Goal: Transaction & Acquisition: Purchase product/service

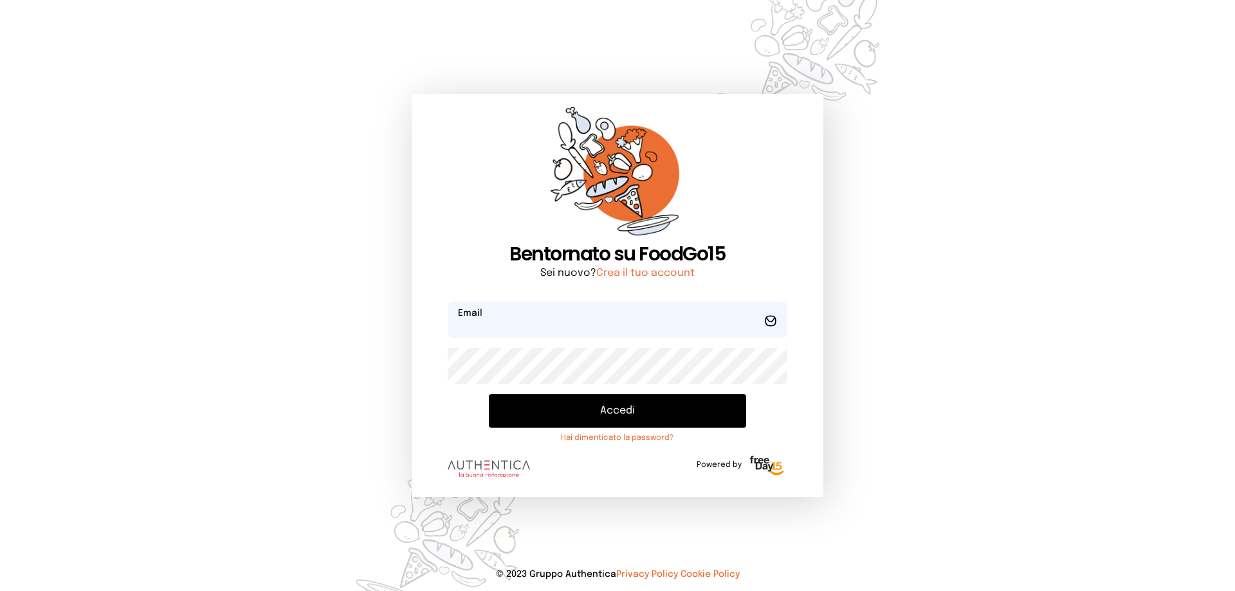
type input "**********"
click at [634, 419] on button "Accedi" at bounding box center [617, 410] width 257 height 33
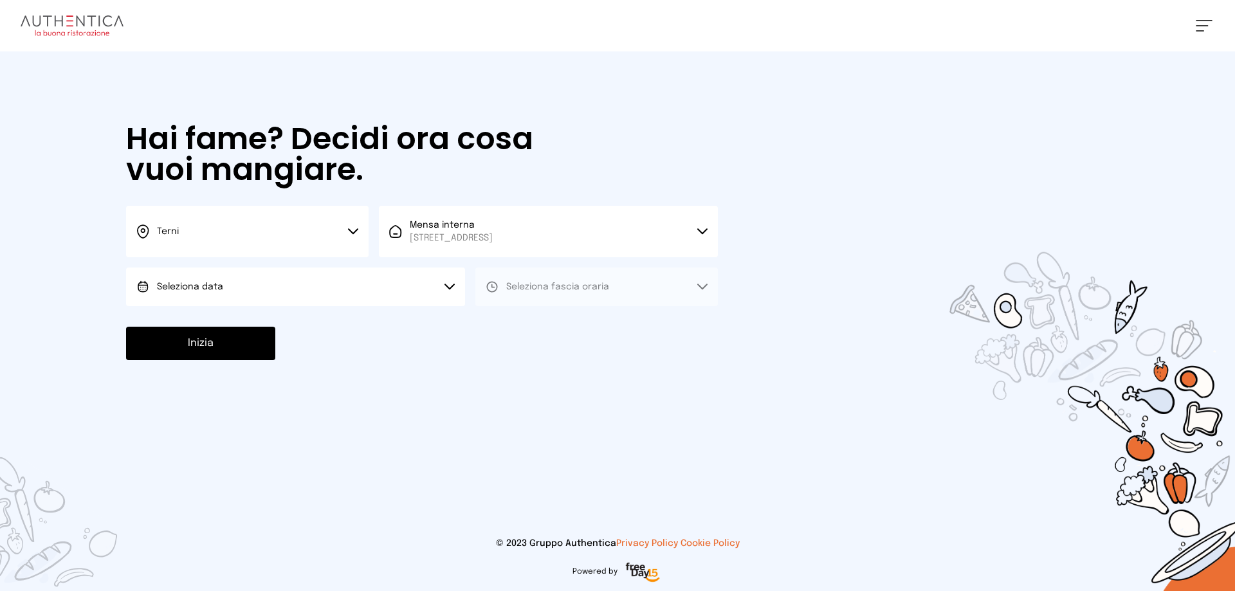
click at [256, 288] on button "Seleziona data" at bounding box center [295, 287] width 339 height 39
drag, startPoint x: 253, startPoint y: 311, endPoint x: 260, endPoint y: 312, distance: 7.1
click at [254, 312] on li "[DATE], [DATE]" at bounding box center [295, 322] width 339 height 33
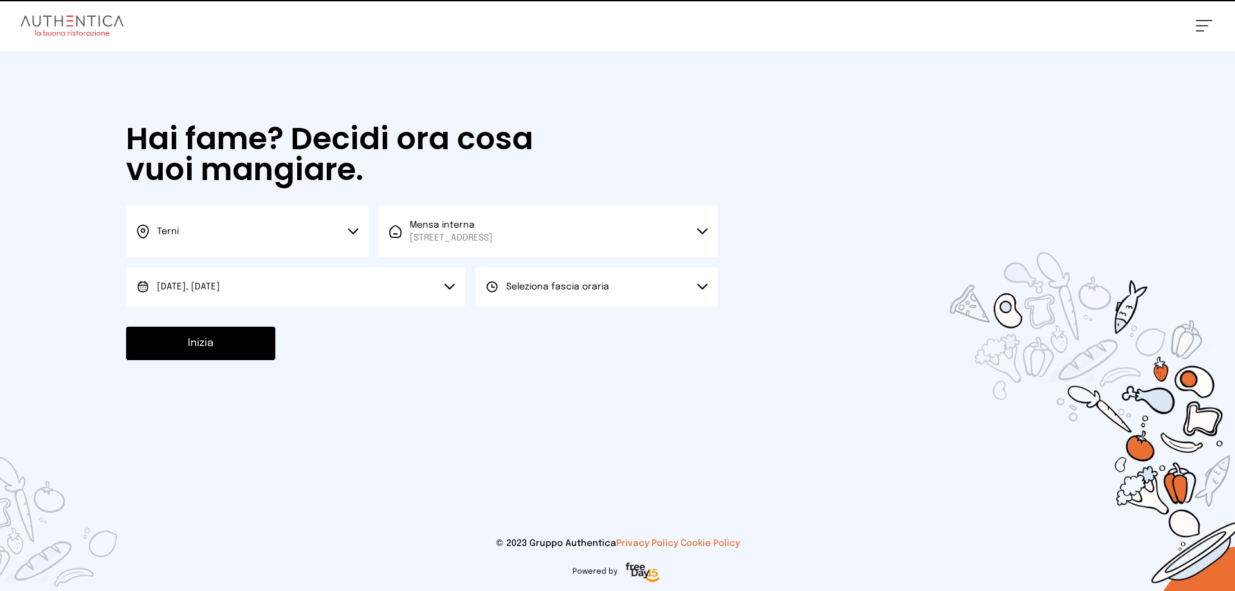
click at [546, 280] on button "Seleziona fascia oraria" at bounding box center [597, 287] width 243 height 39
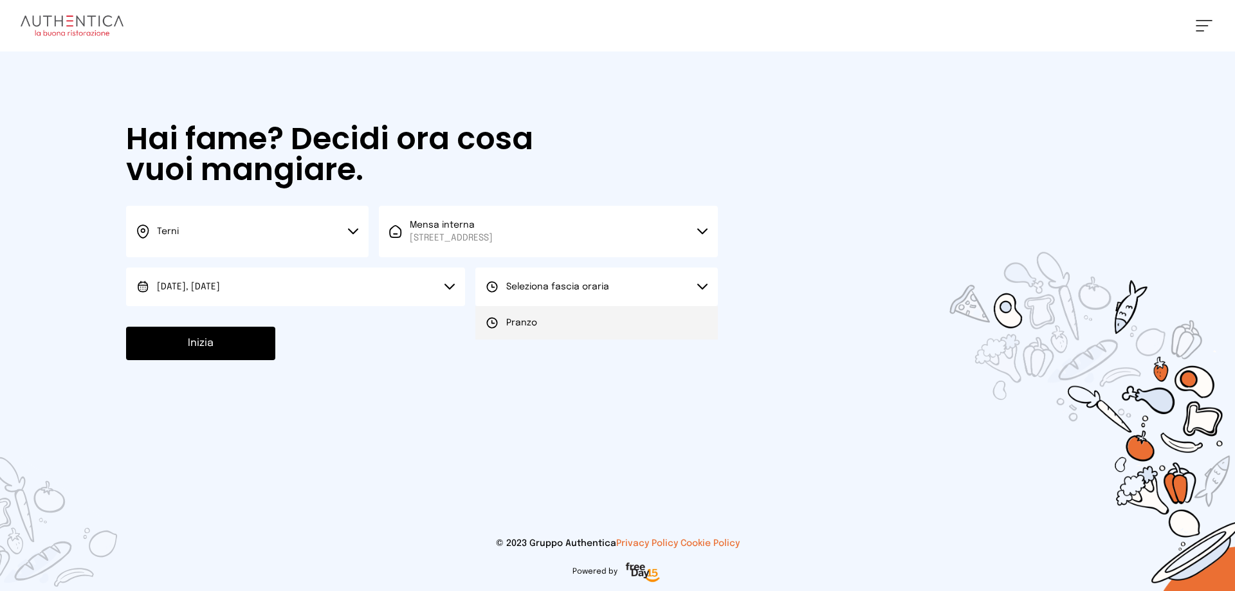
click at [543, 318] on li "Pranzo" at bounding box center [597, 322] width 243 height 33
click at [185, 342] on button "Inizia" at bounding box center [200, 343] width 149 height 33
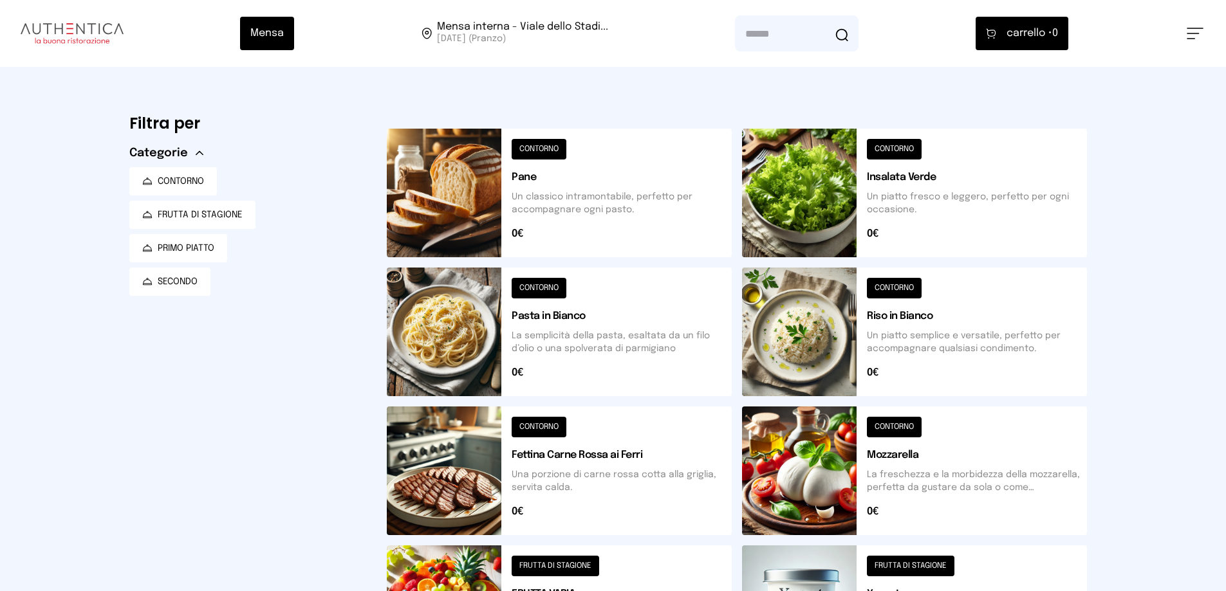
scroll to position [386, 0]
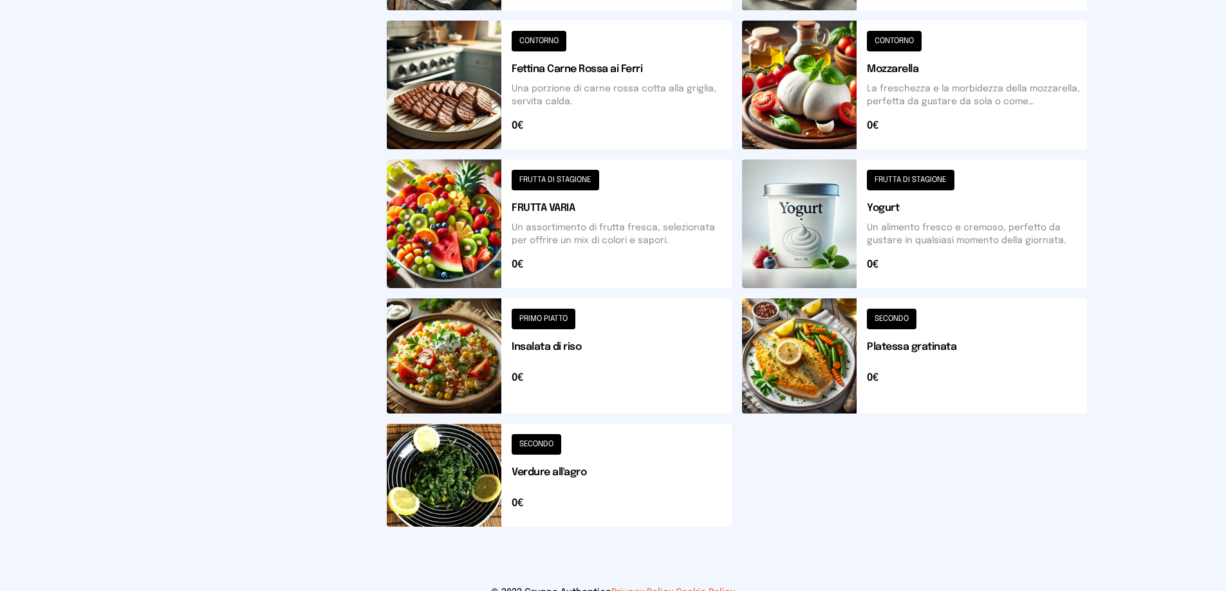
click at [814, 348] on button at bounding box center [914, 356] width 345 height 115
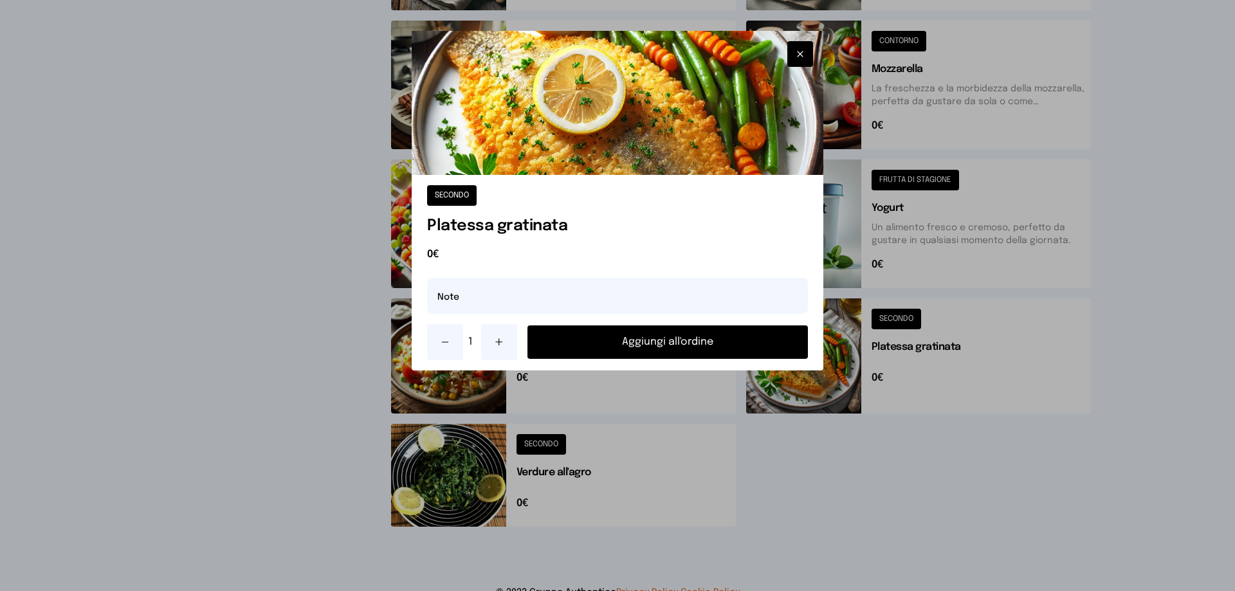
click at [674, 342] on button "Aggiungi all'ordine" at bounding box center [668, 342] width 281 height 33
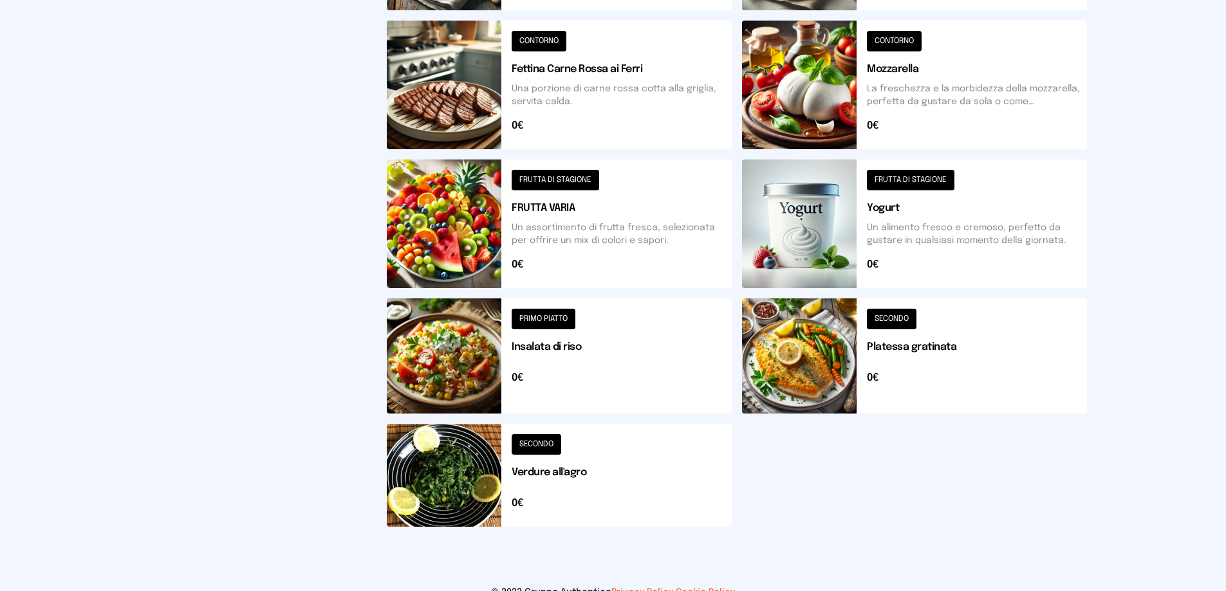
click at [452, 482] on button at bounding box center [559, 475] width 345 height 103
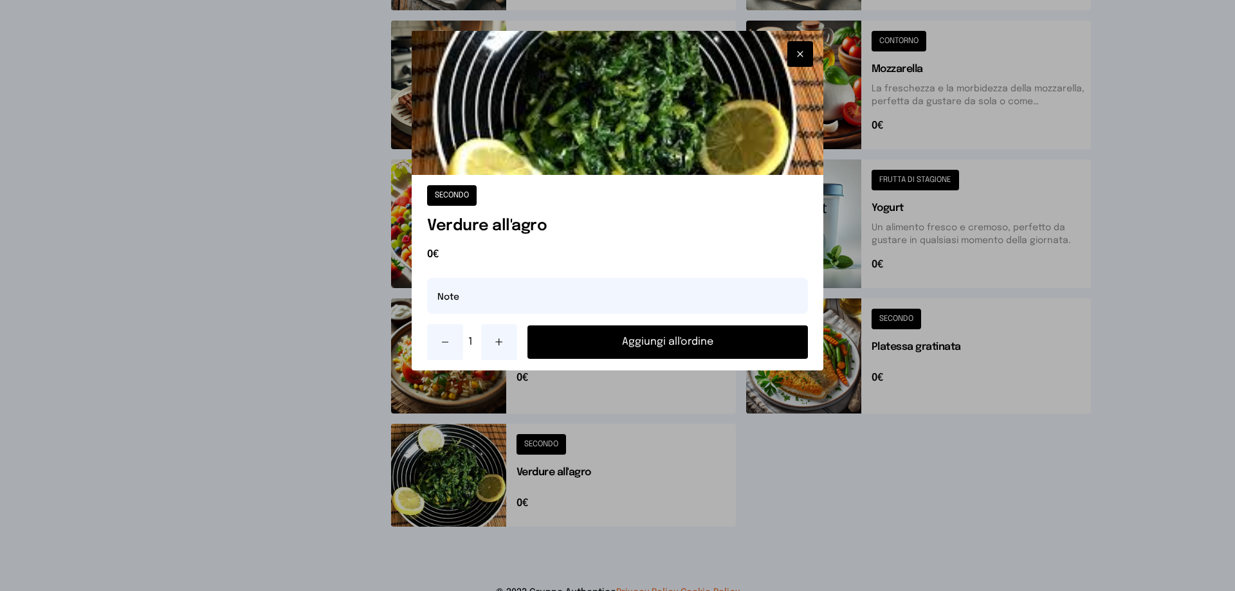
click at [674, 340] on button "Aggiungi all'ordine" at bounding box center [668, 342] width 281 height 33
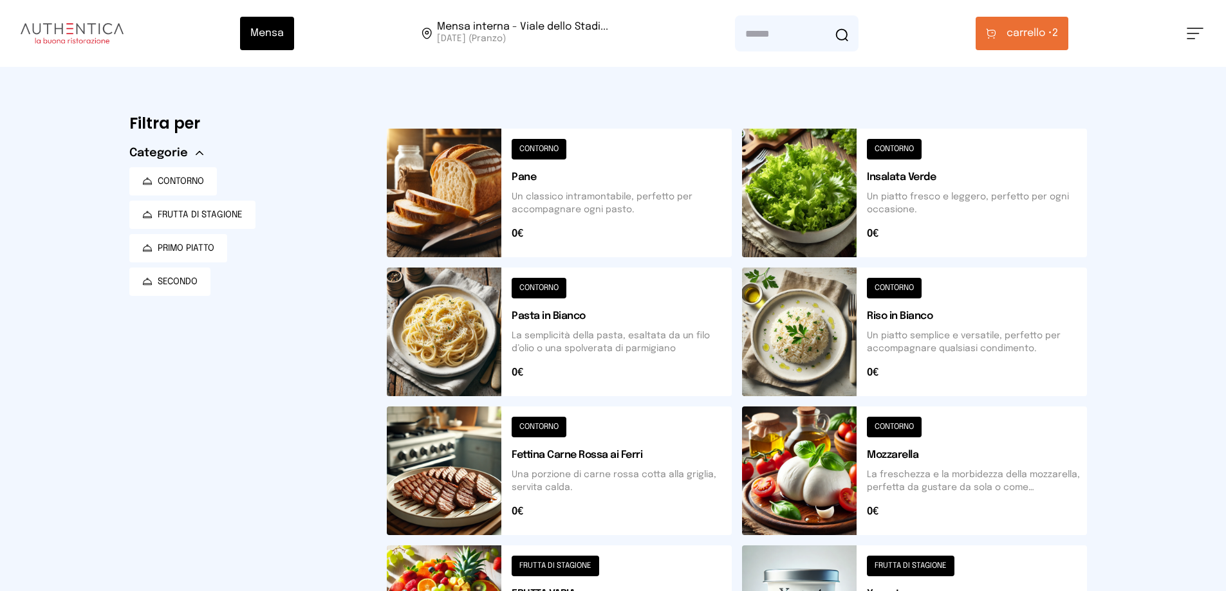
scroll to position [322, 0]
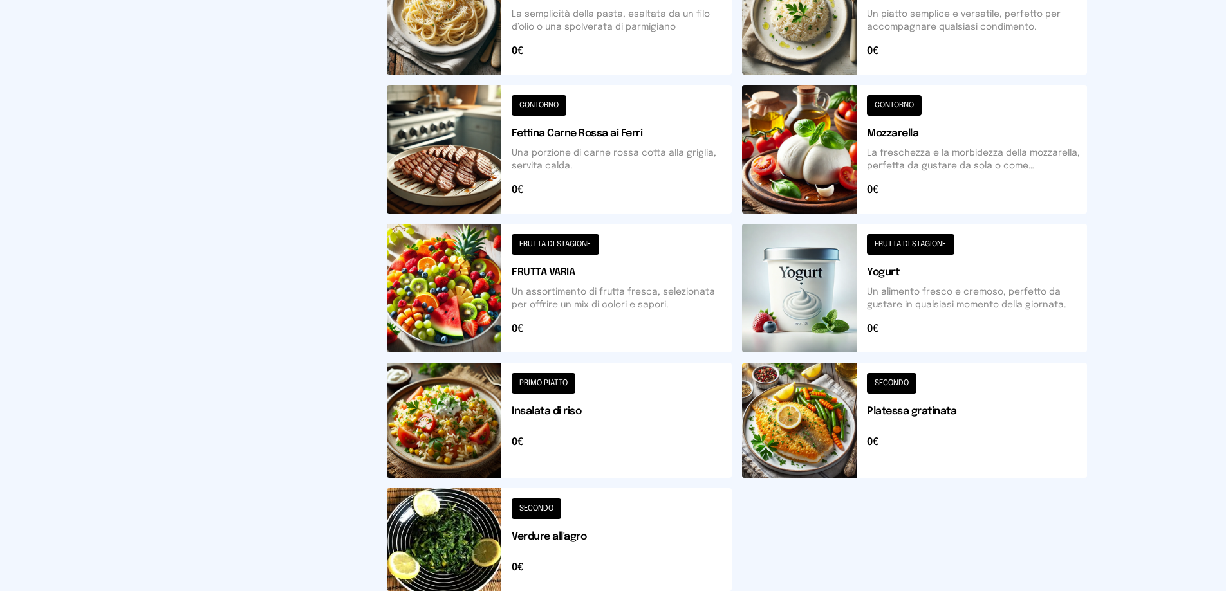
click at [485, 288] on button at bounding box center [559, 288] width 345 height 129
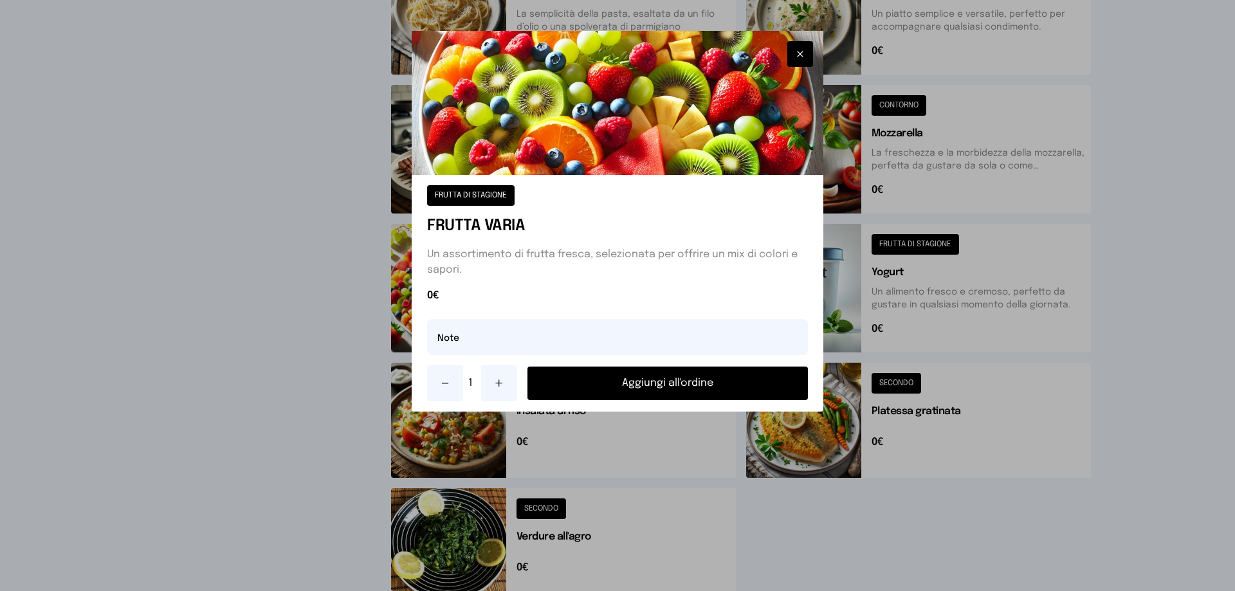
click at [502, 383] on icon at bounding box center [499, 383] width 10 height 10
click at [481, 350] on input "text" at bounding box center [617, 337] width 381 height 36
type input "**********"
click at [730, 372] on button "Aggiungi all'ordine" at bounding box center [668, 383] width 281 height 33
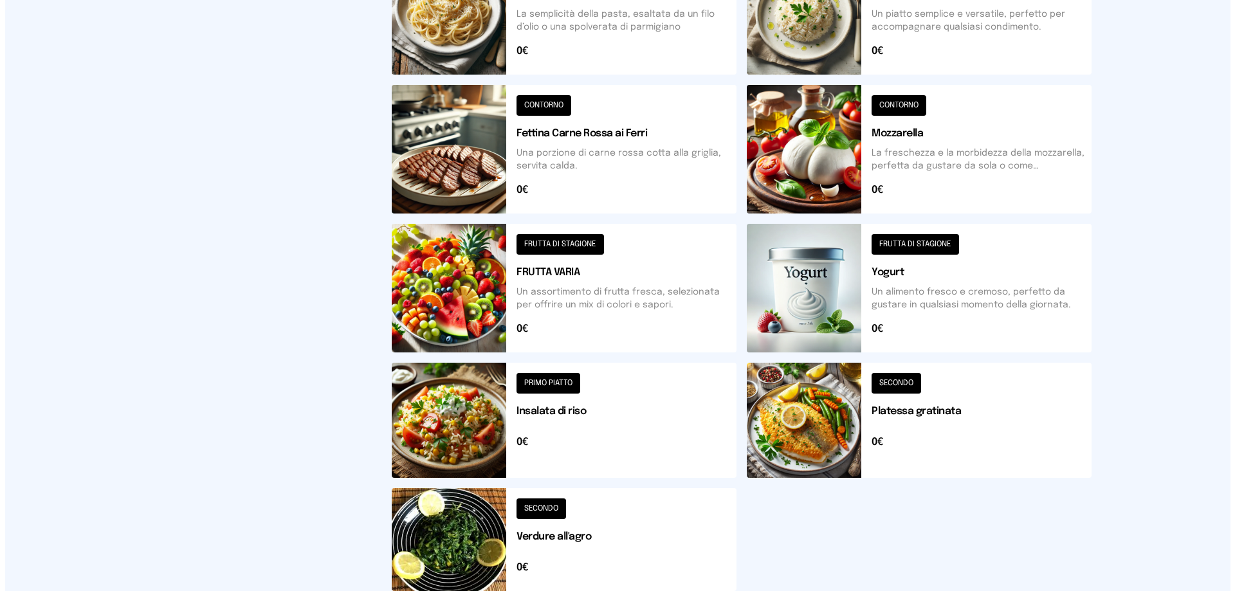
scroll to position [0, 0]
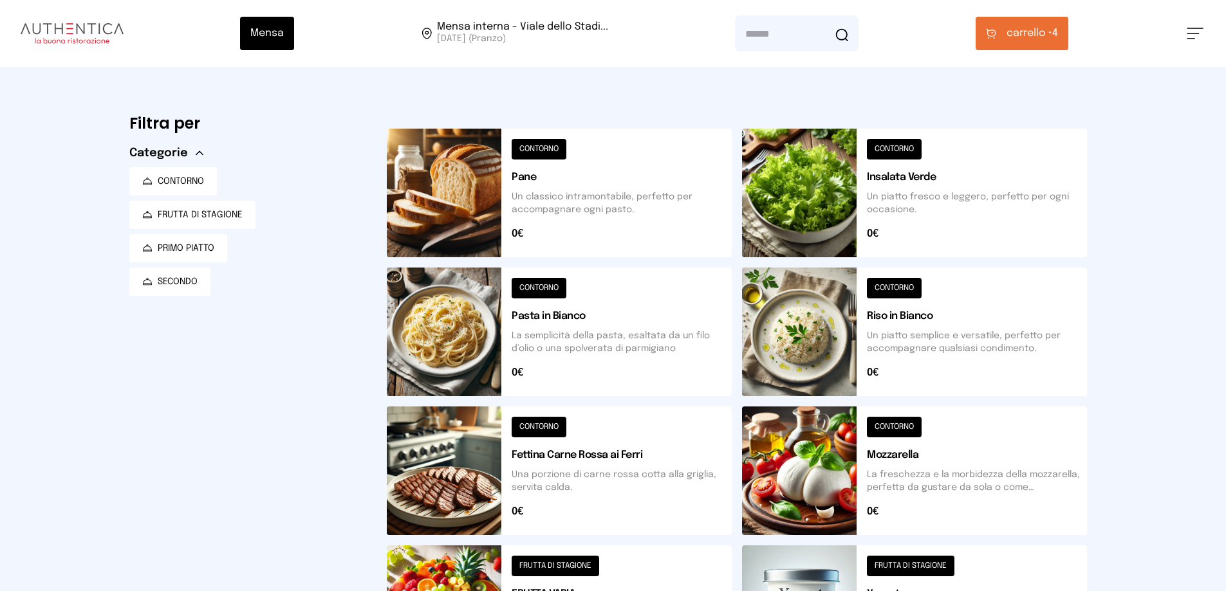
click at [1056, 30] on span "carrello • 4" at bounding box center [1031, 33] width 51 height 15
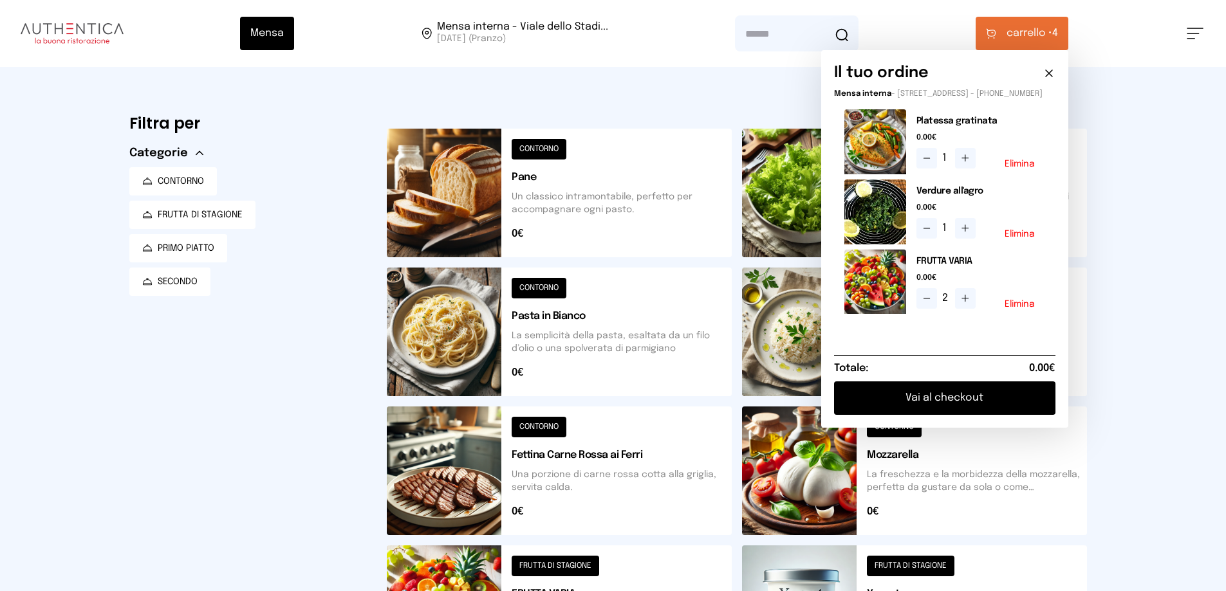
click at [1002, 411] on button "Vai al checkout" at bounding box center [944, 398] width 221 height 33
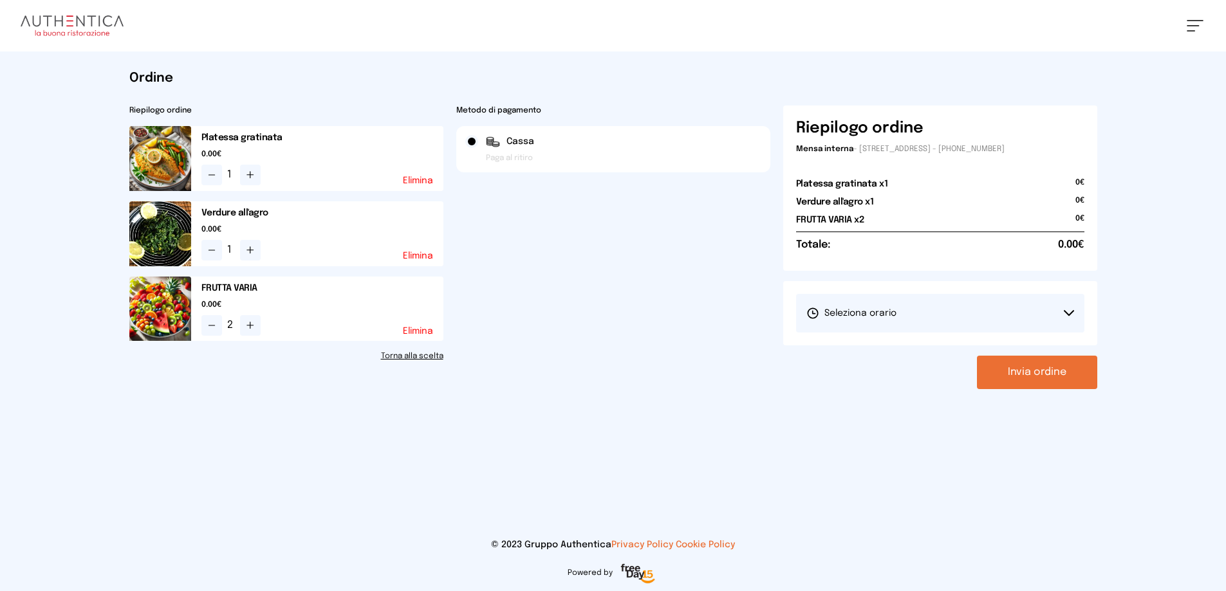
click at [933, 313] on button "Seleziona orario" at bounding box center [940, 313] width 288 height 39
click at [943, 353] on li "1° Turno (13:00 - 15:00)" at bounding box center [940, 349] width 288 height 33
click at [1033, 373] on button "Invia ordine" at bounding box center [1037, 372] width 120 height 33
